Goal: Transaction & Acquisition: Book appointment/travel/reservation

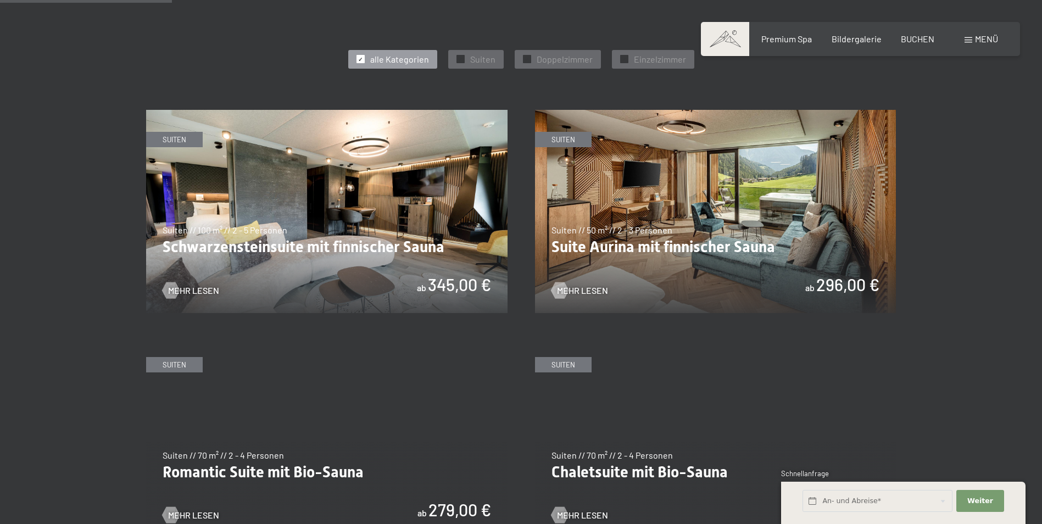
scroll to position [549, 0]
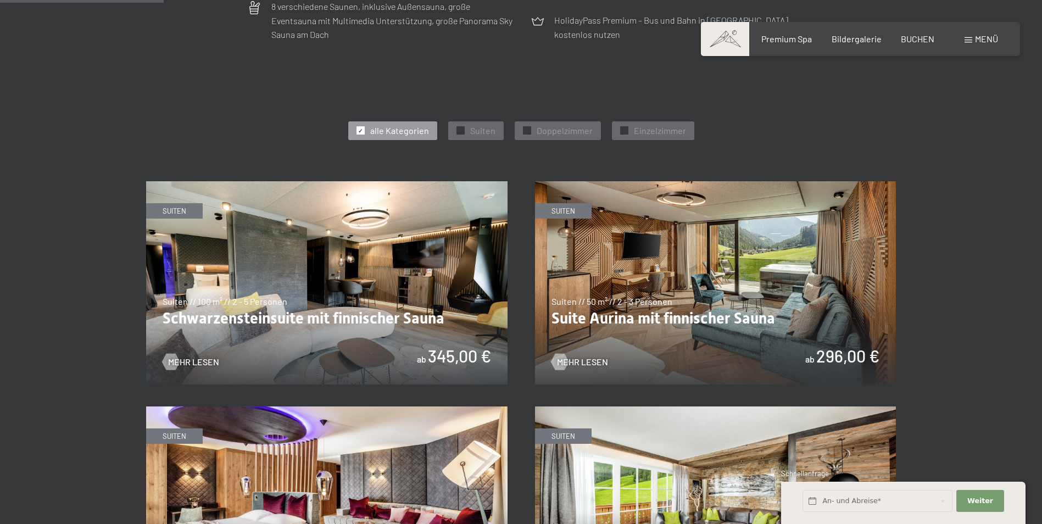
click at [316, 310] on img at bounding box center [327, 282] width 362 height 203
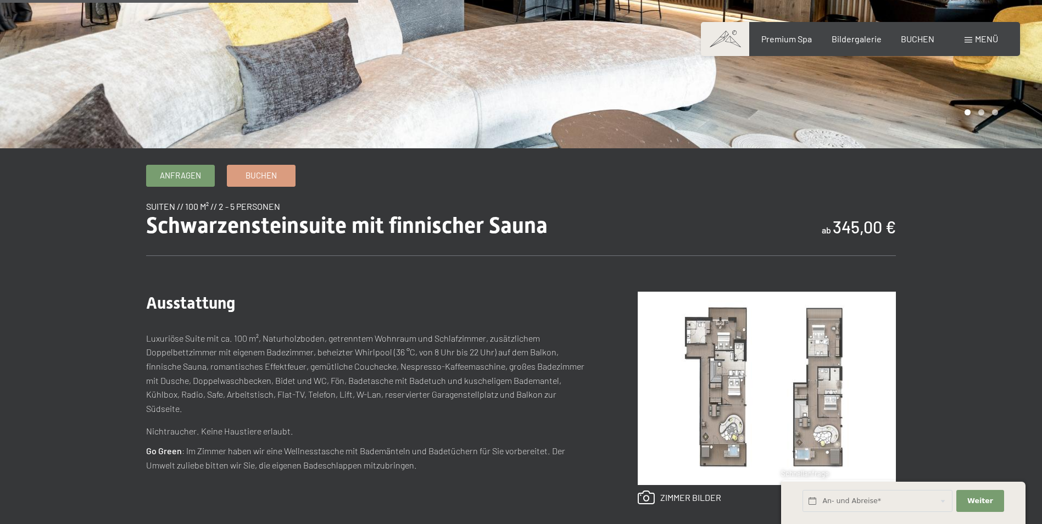
scroll to position [220, 0]
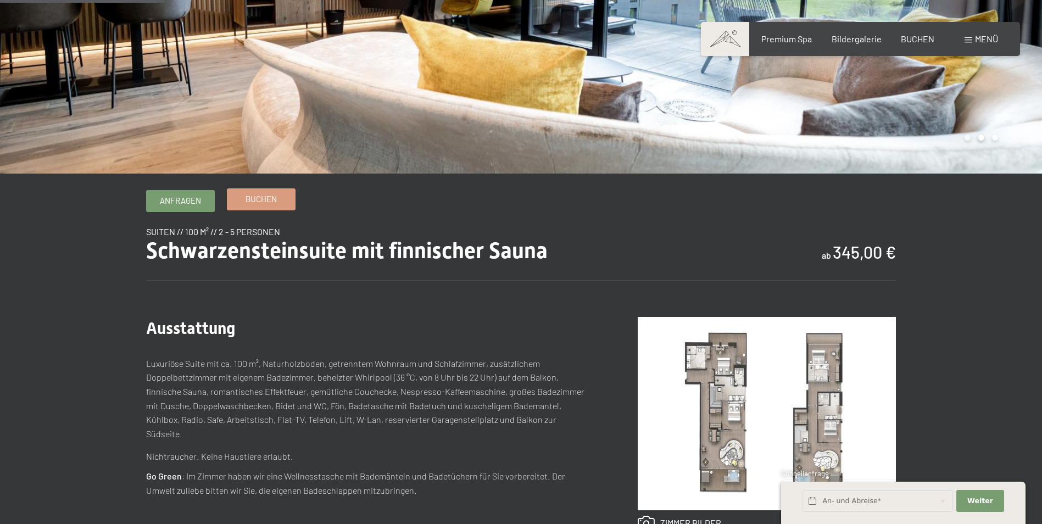
click at [260, 194] on span "Buchen" at bounding box center [261, 199] width 31 height 12
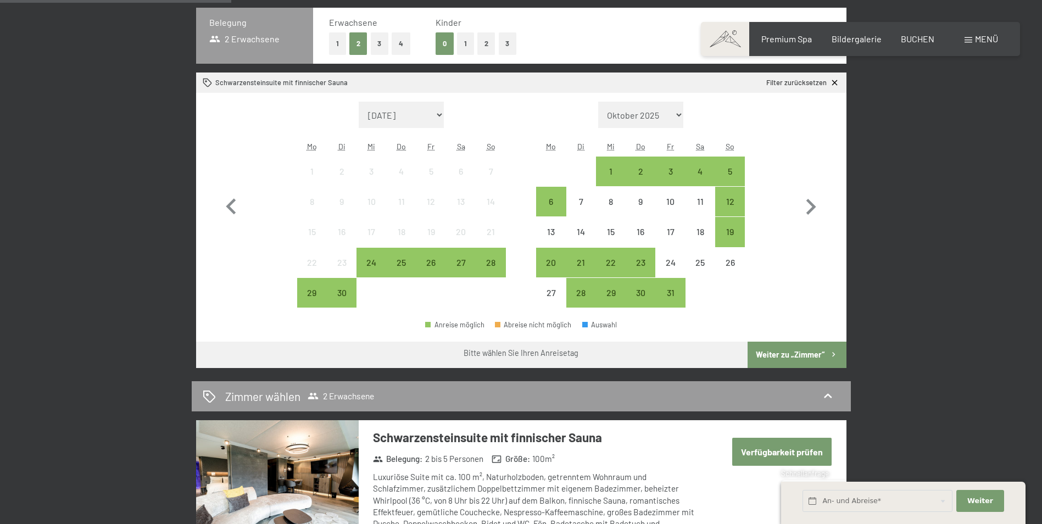
scroll to position [275, 0]
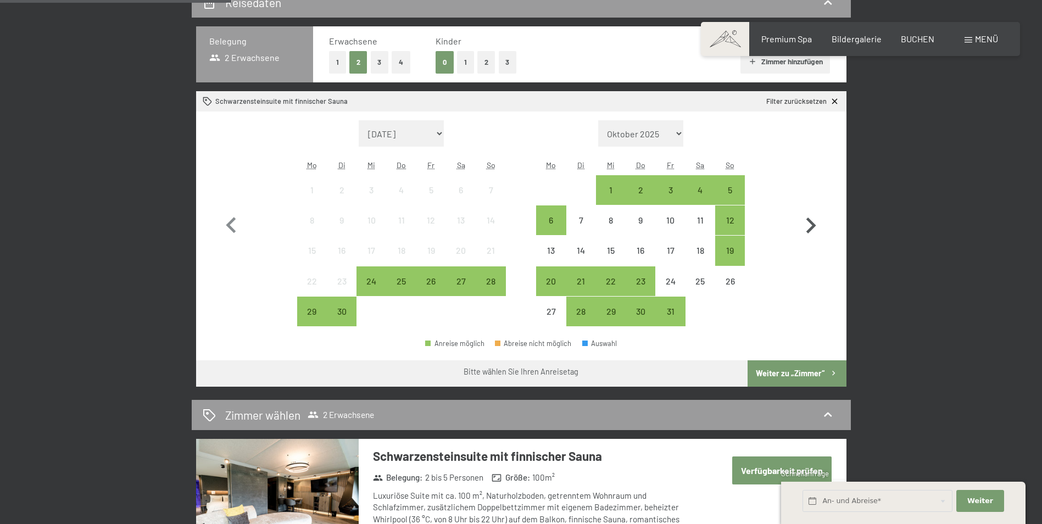
click at [807, 224] on icon "button" at bounding box center [811, 226] width 32 height 32
select select "2025-10-01"
select select "2025-11-01"
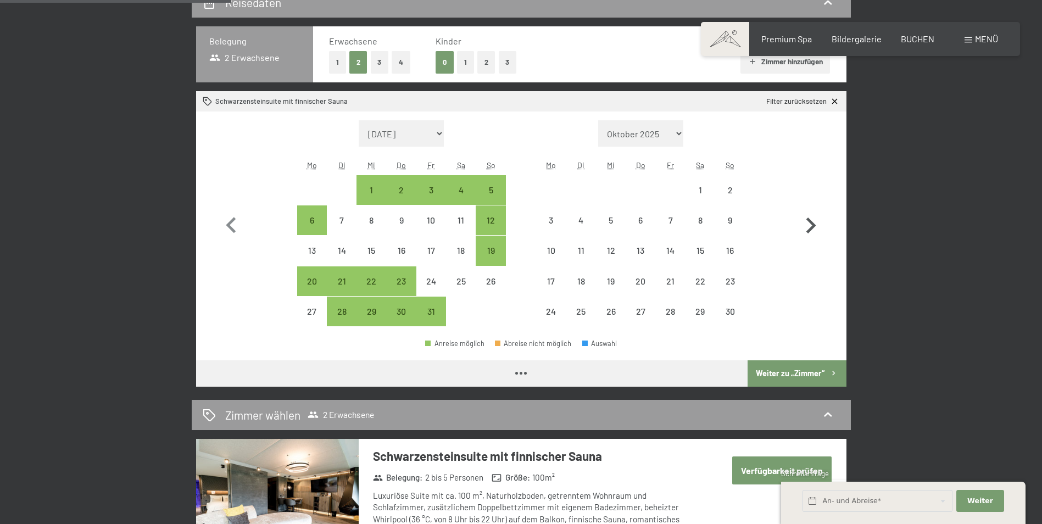
select select "2025-10-01"
select select "2025-11-01"
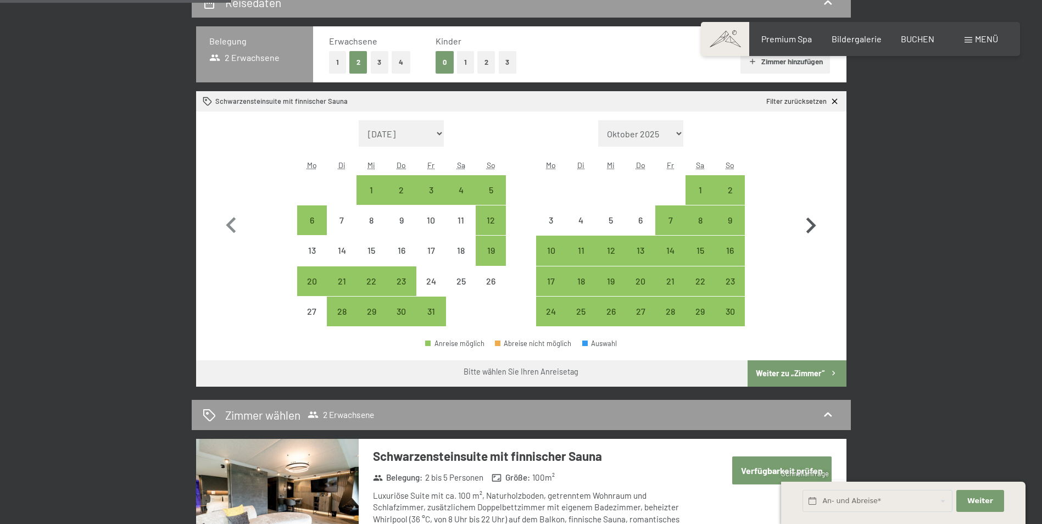
click at [807, 224] on icon "button" at bounding box center [811, 226] width 32 height 32
select select "2025-11-01"
select select "2025-12-01"
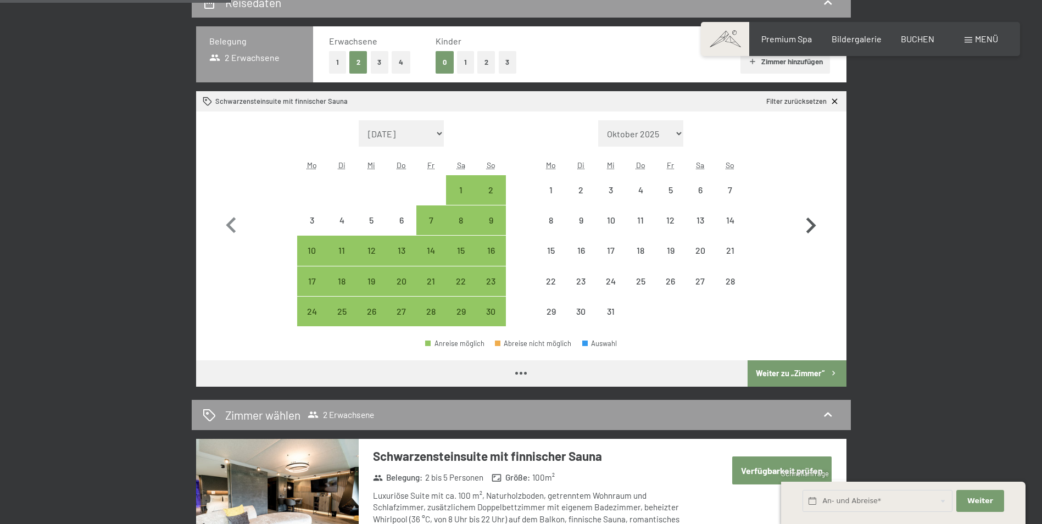
select select "2025-11-01"
select select "2025-12-01"
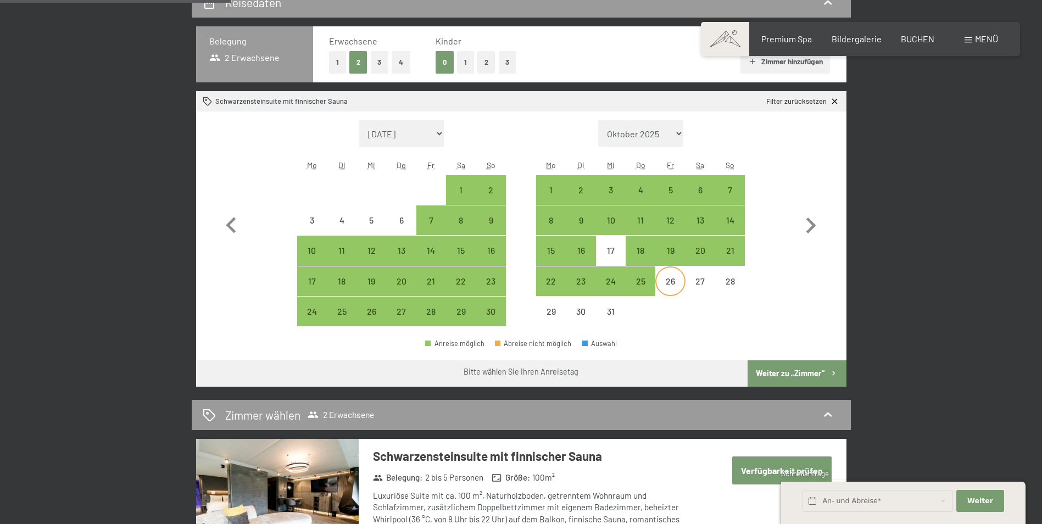
click at [664, 281] on div "26" at bounding box center [670, 290] width 27 height 27
select select "2025-11-01"
select select "2025-12-01"
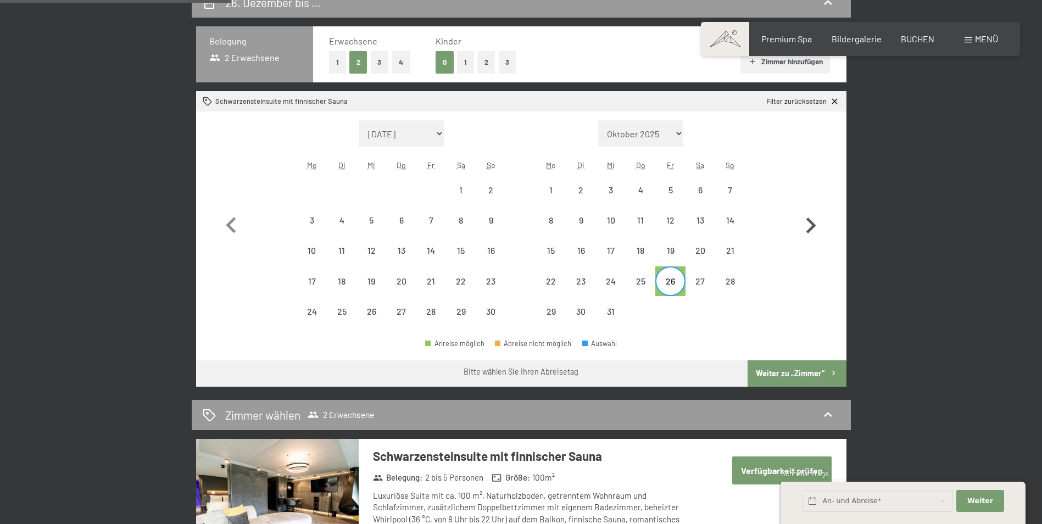
click at [820, 218] on icon "button" at bounding box center [811, 226] width 32 height 32
select select "2025-12-01"
select select "2026-01-01"
select select "2025-12-01"
select select "2026-01-01"
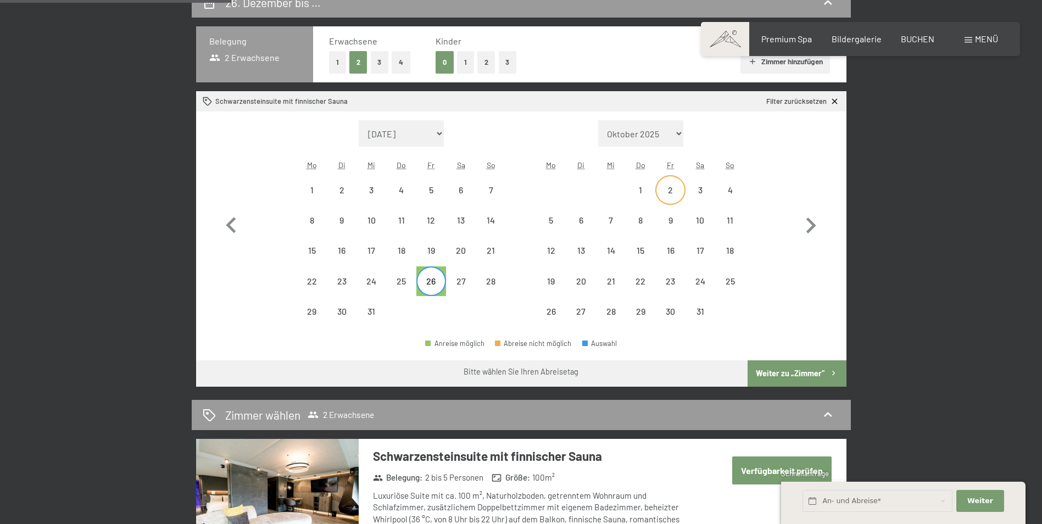
click at [671, 192] on div "2" at bounding box center [670, 199] width 27 height 27
select select "2025-12-01"
select select "2026-01-01"
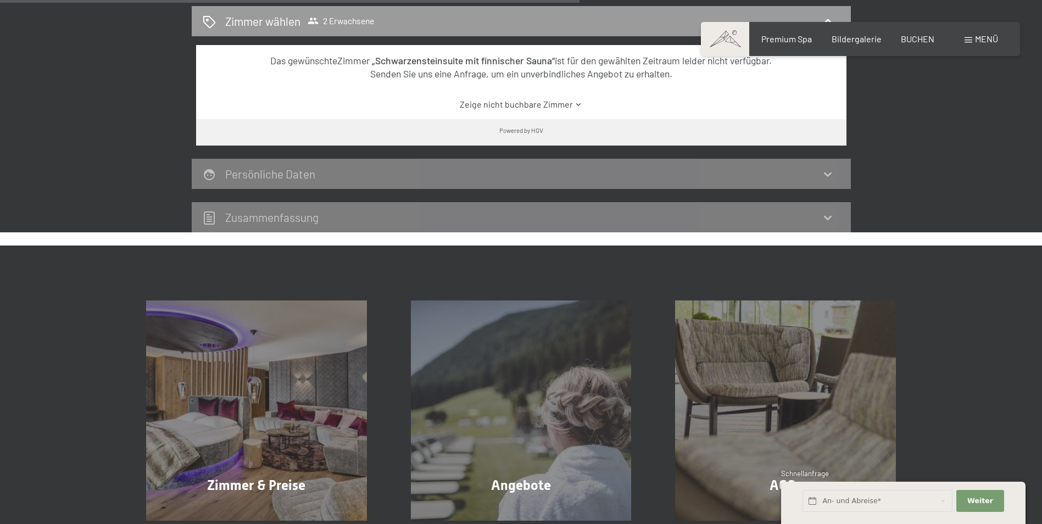
scroll to position [714, 0]
